Goal: Task Accomplishment & Management: Manage account settings

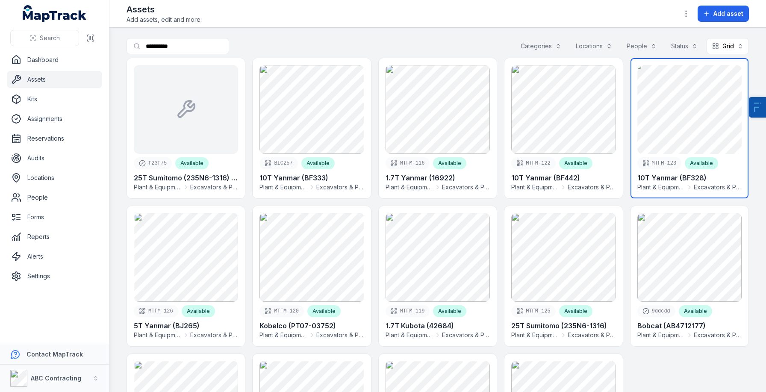
click at [694, 131] on link at bounding box center [690, 128] width 118 height 140
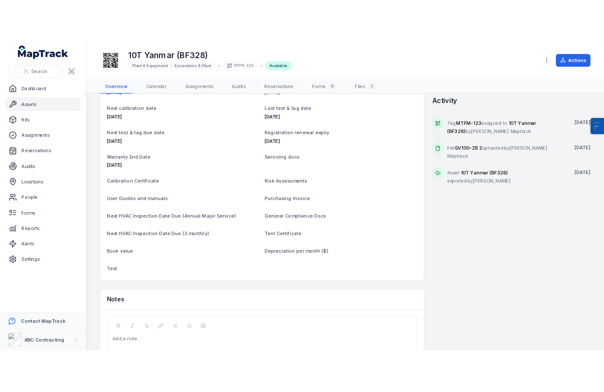
scroll to position [316, 0]
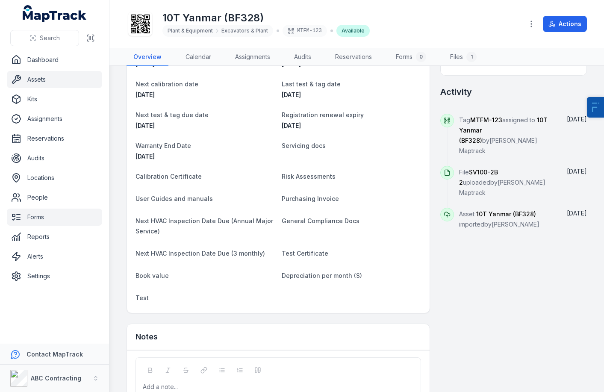
click at [46, 221] on link "Forms" at bounding box center [54, 217] width 95 height 17
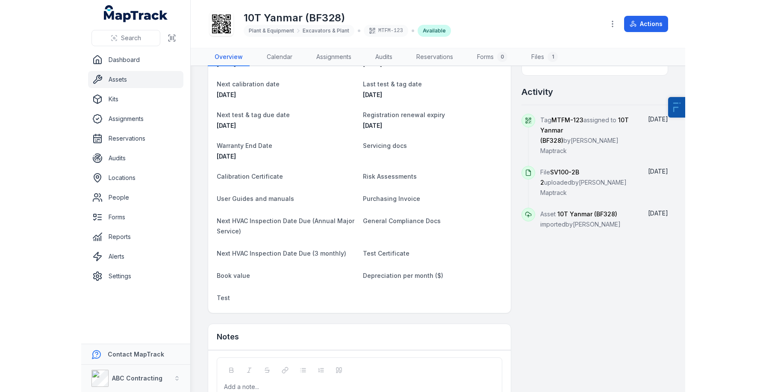
scroll to position [0, 0]
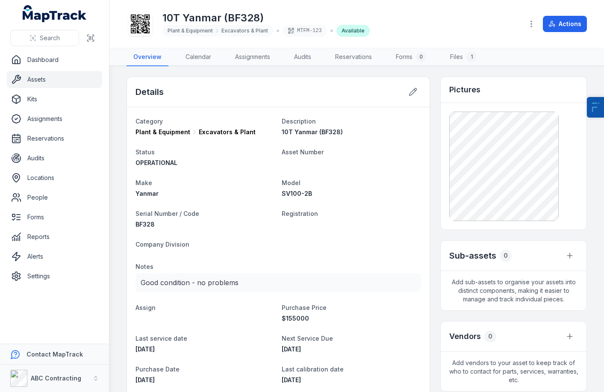
click at [38, 80] on link "Assets" at bounding box center [54, 79] width 95 height 17
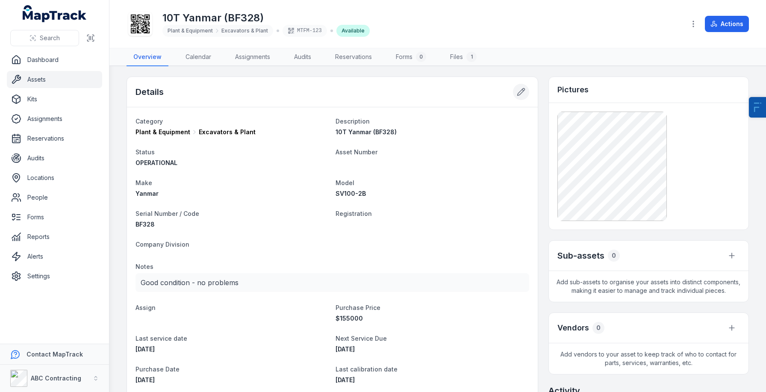
click at [523, 92] on icon at bounding box center [520, 92] width 7 height 7
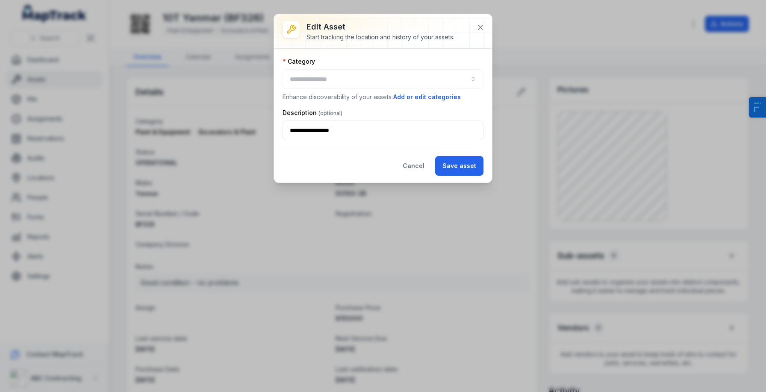
type input "**********"
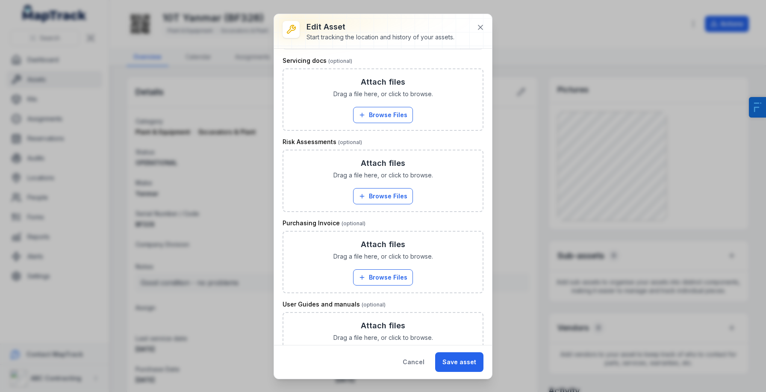
scroll to position [168, 0]
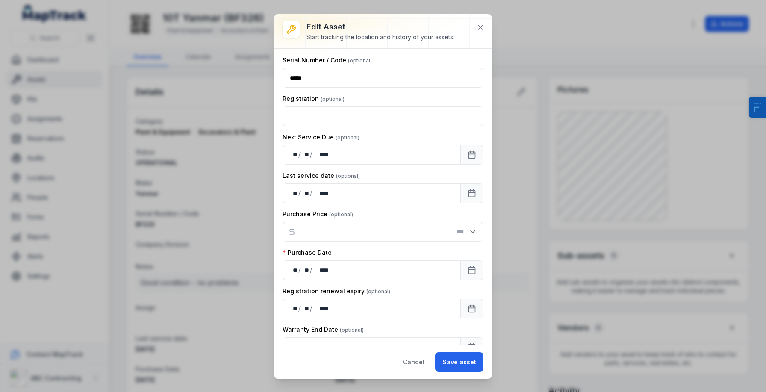
click at [198, 117] on div "**********" at bounding box center [383, 196] width 766 height 392
click at [479, 30] on icon at bounding box center [480, 27] width 9 height 9
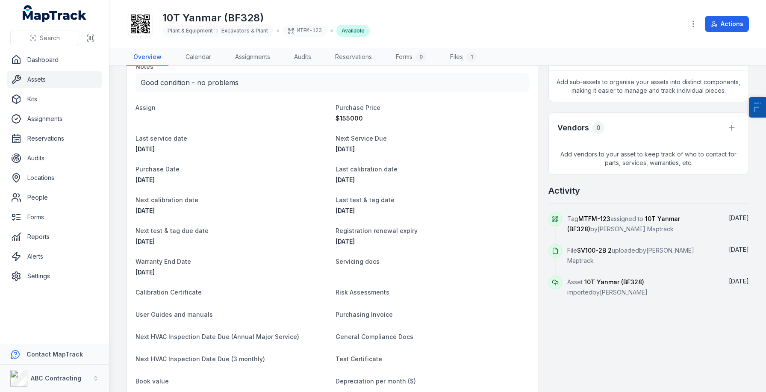
scroll to position [214, 0]
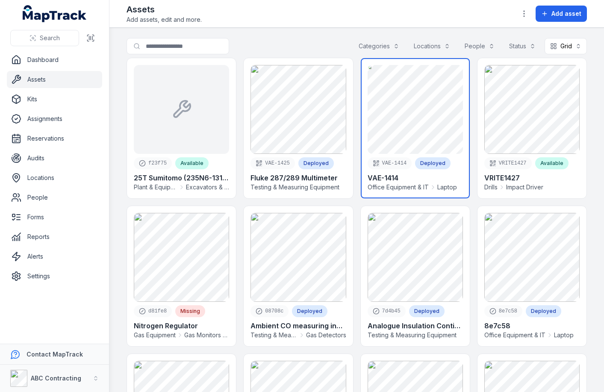
click at [411, 129] on link at bounding box center [415, 128] width 109 height 140
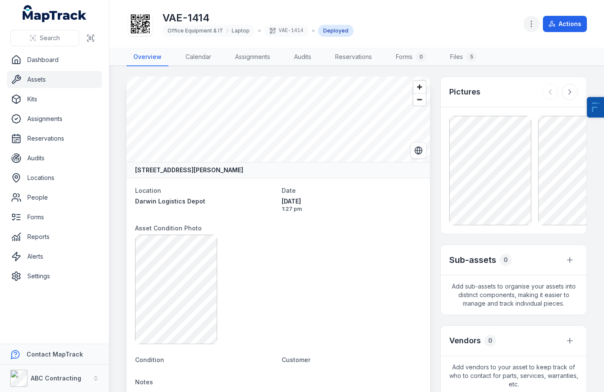
click at [530, 28] on button "button" at bounding box center [531, 24] width 16 height 16
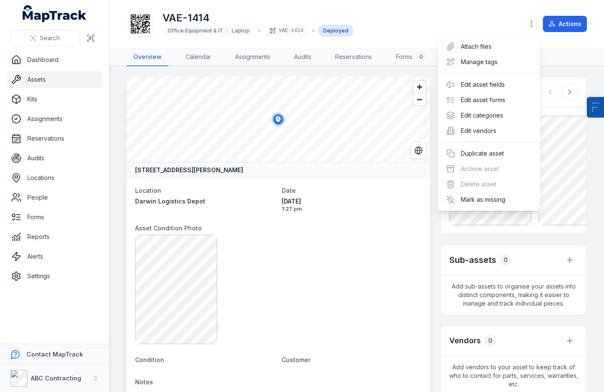
click at [568, 39] on div "VAE-1414 Office Equipment & IT Laptop VAE-1414 Deployed Actions" at bounding box center [357, 23] width 461 height 41
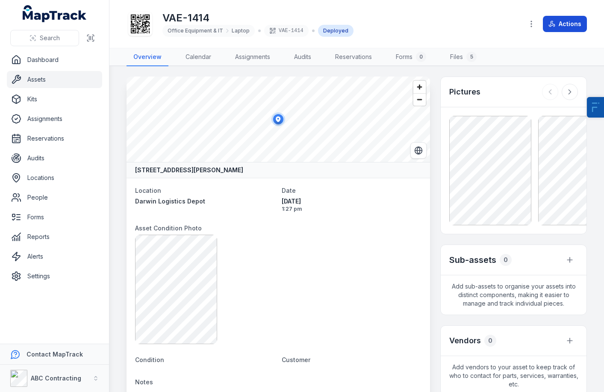
click at [549, 21] on icon at bounding box center [552, 24] width 7 height 7
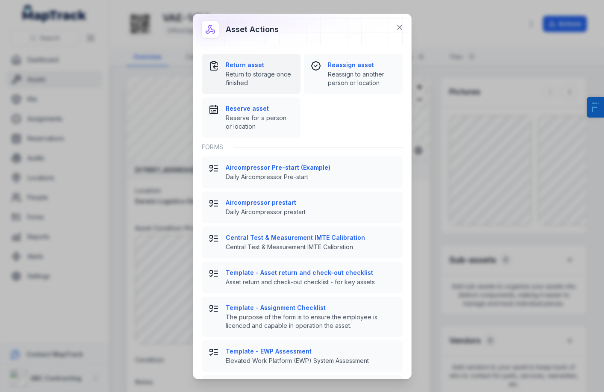
click at [278, 73] on span "Return to storage once finished" at bounding box center [260, 78] width 68 height 17
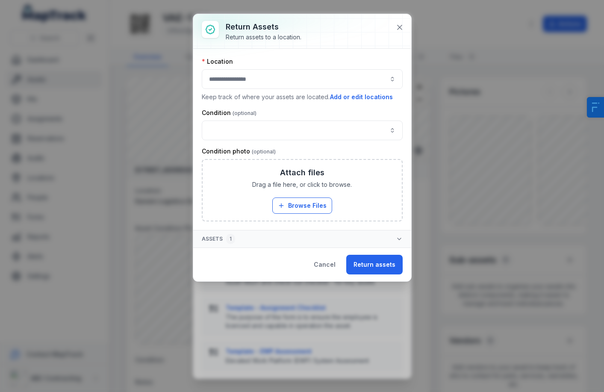
click at [338, 85] on button "button" at bounding box center [302, 79] width 201 height 20
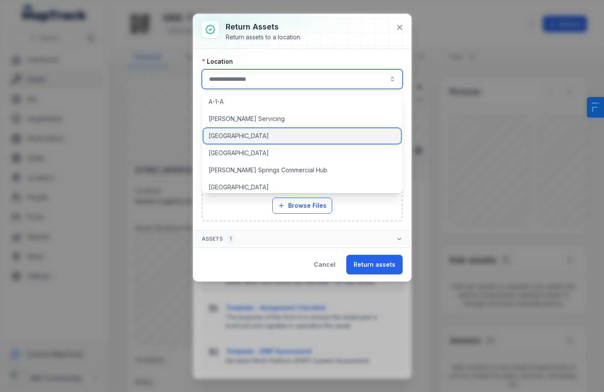
click at [282, 133] on div "[GEOGRAPHIC_DATA]" at bounding box center [303, 135] width 198 height 15
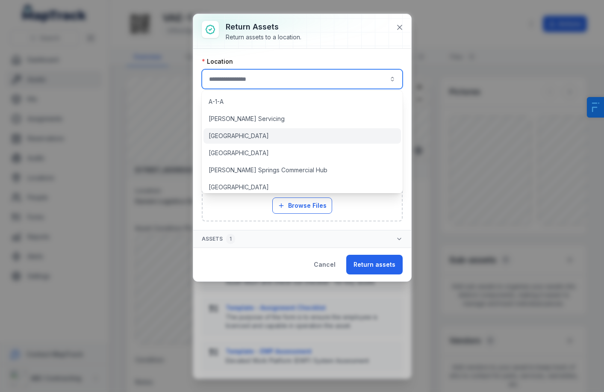
type input "**********"
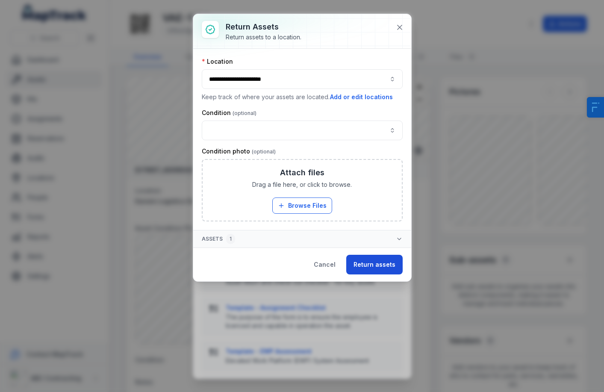
click at [382, 261] on button "Return assets" at bounding box center [374, 265] width 56 height 20
